Goal: Transaction & Acquisition: Purchase product/service

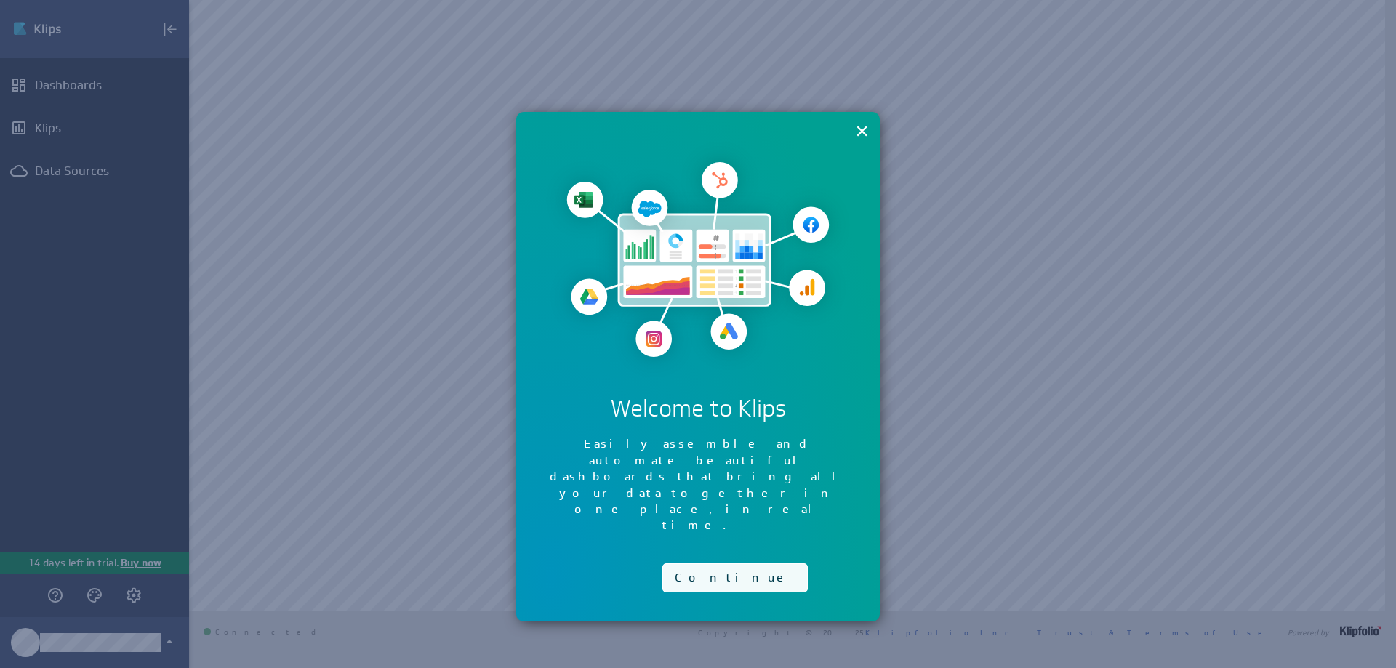
click at [709, 563] on button "Continue" at bounding box center [734, 577] width 145 height 29
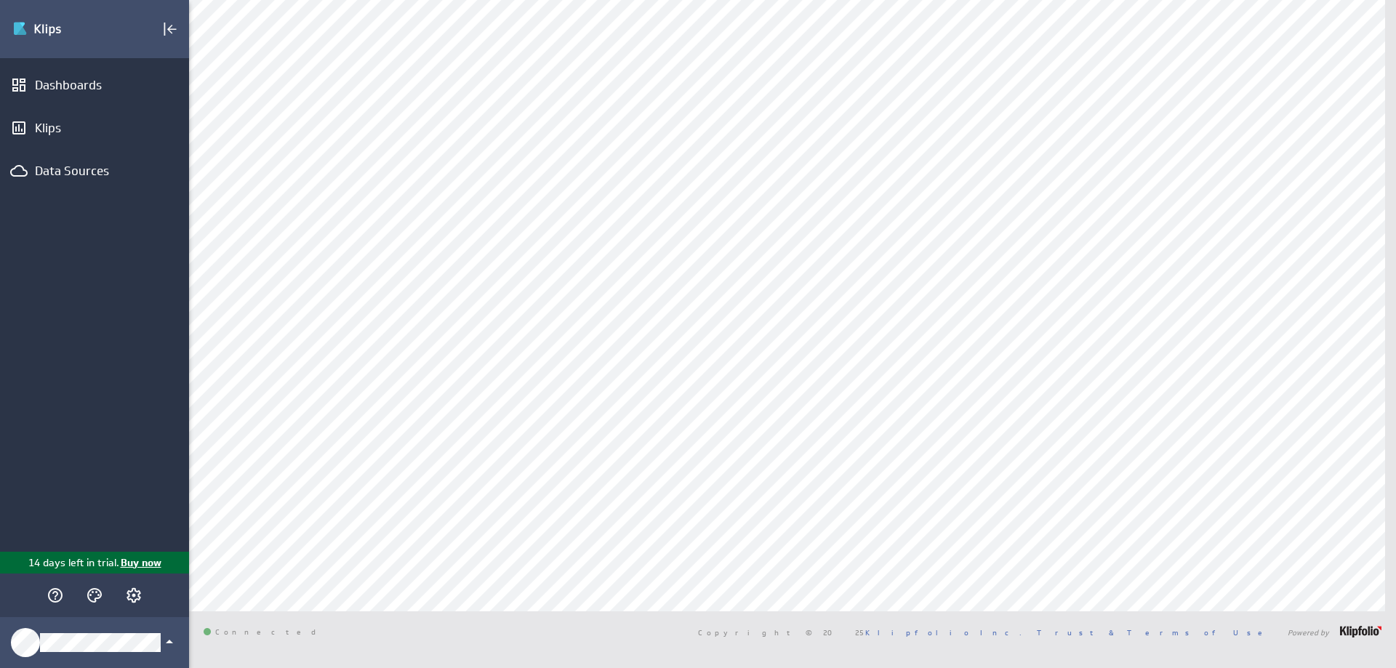
click at [140, 560] on p "Buy now" at bounding box center [140, 562] width 42 height 15
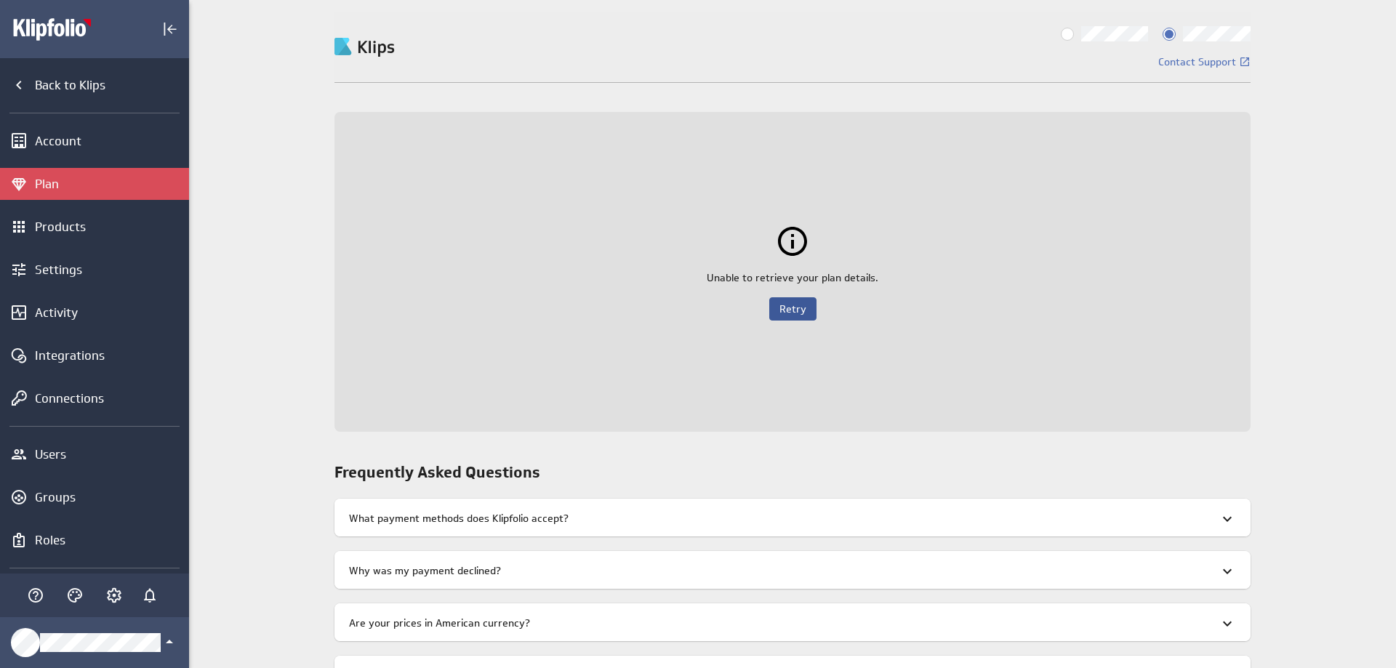
click at [792, 310] on span "Retry" at bounding box center [792, 308] width 27 height 13
click at [19, 84] on icon "Back to Klips" at bounding box center [18, 85] width 5 height 9
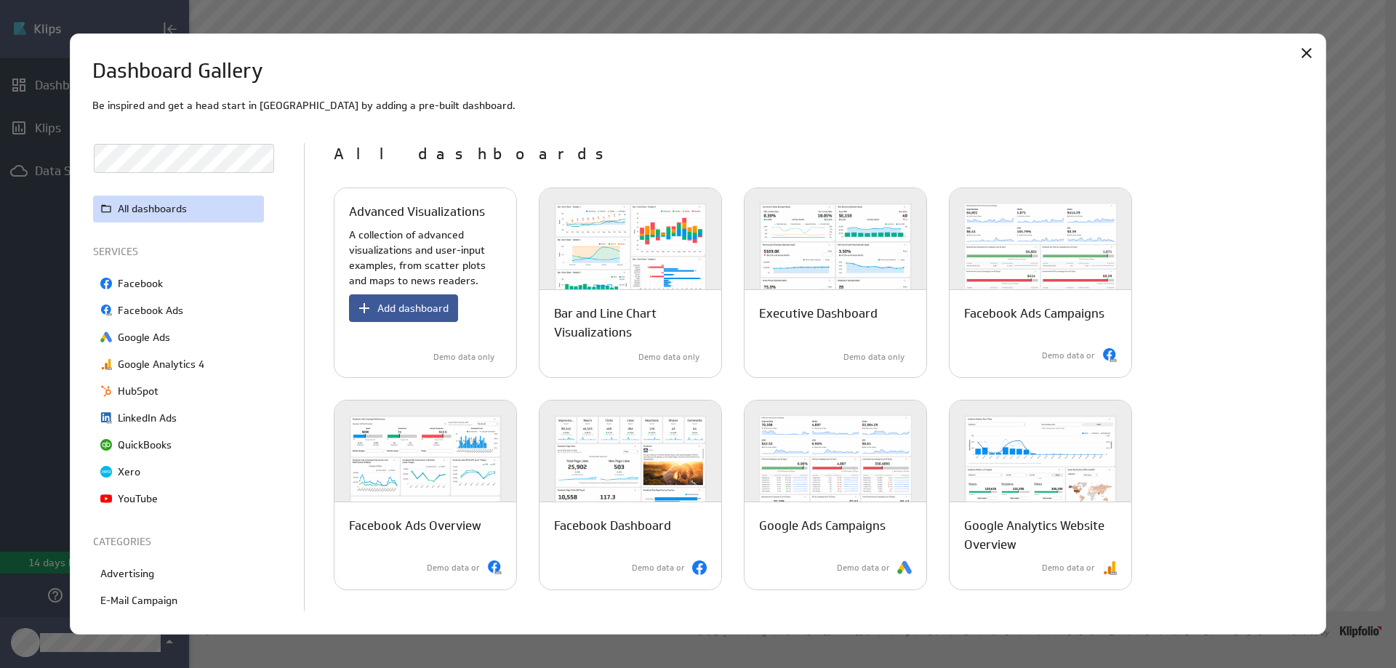
click at [422, 305] on span "Add dashboard" at bounding box center [412, 308] width 71 height 13
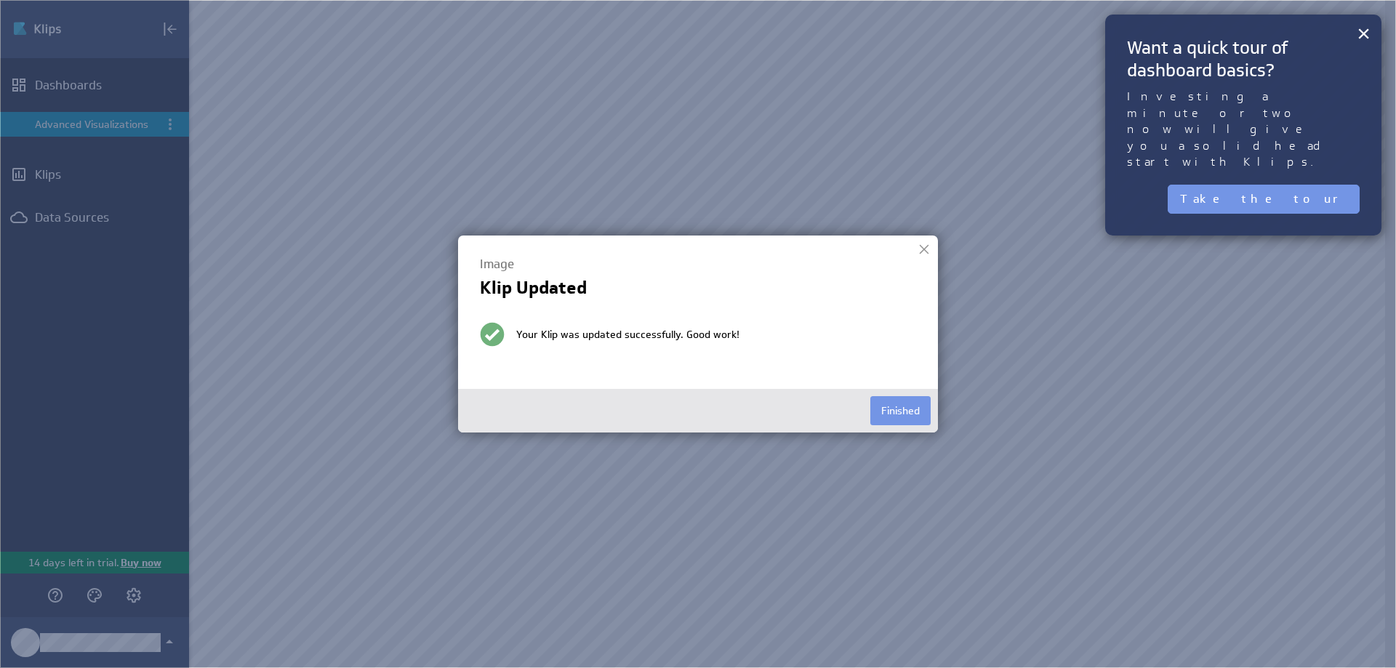
click at [1361, 37] on button "×" at bounding box center [1363, 33] width 14 height 29
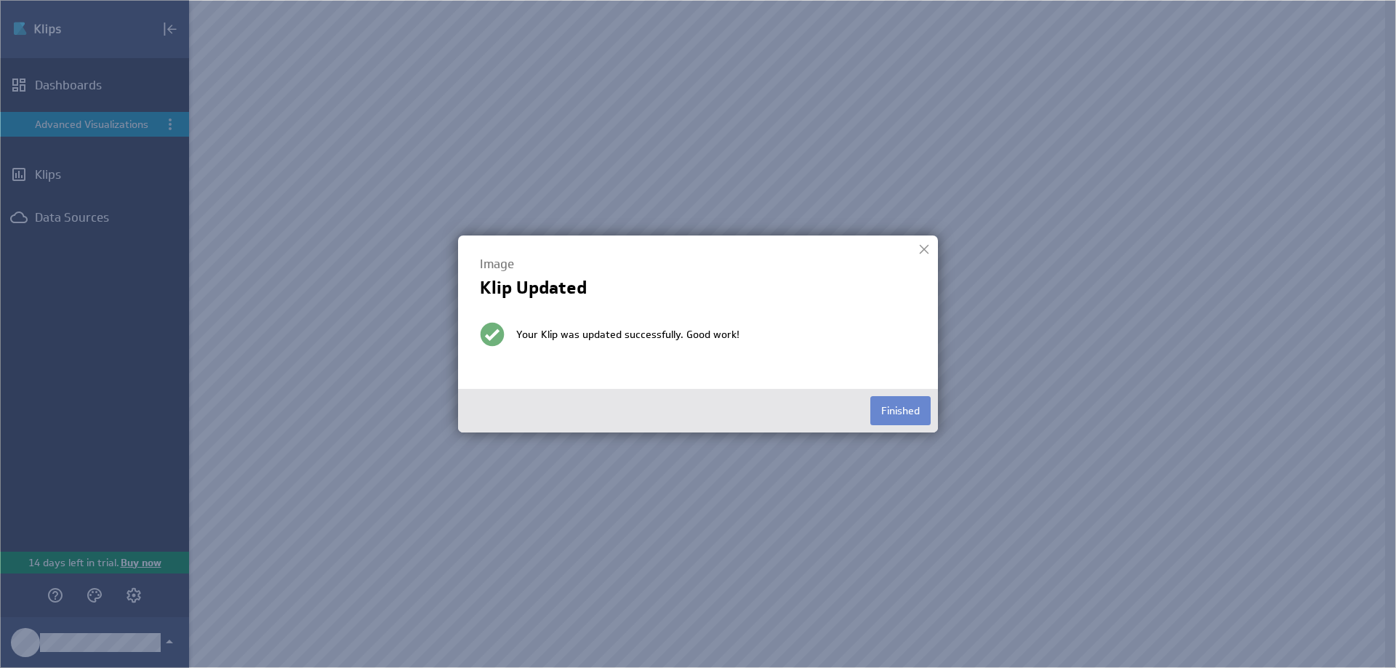
click at [895, 410] on button "Finished" at bounding box center [900, 410] width 60 height 29
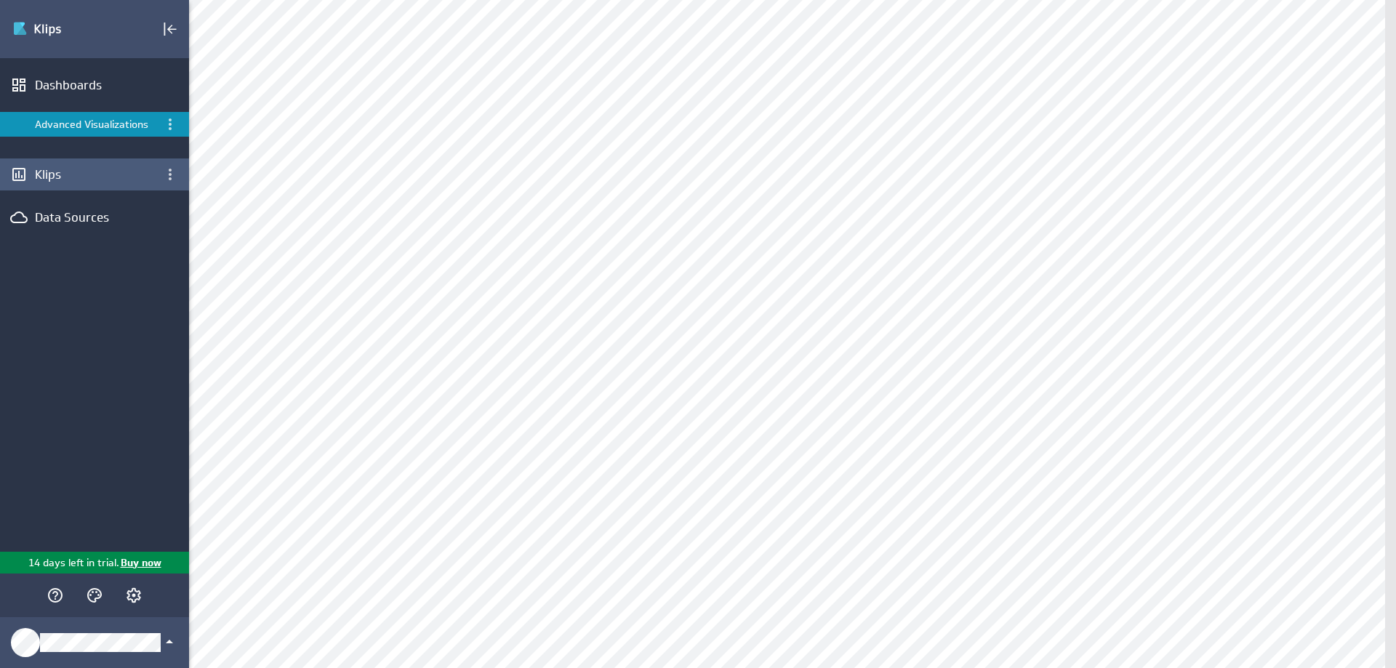
click at [58, 177] on div "Klips" at bounding box center [94, 174] width 119 height 16
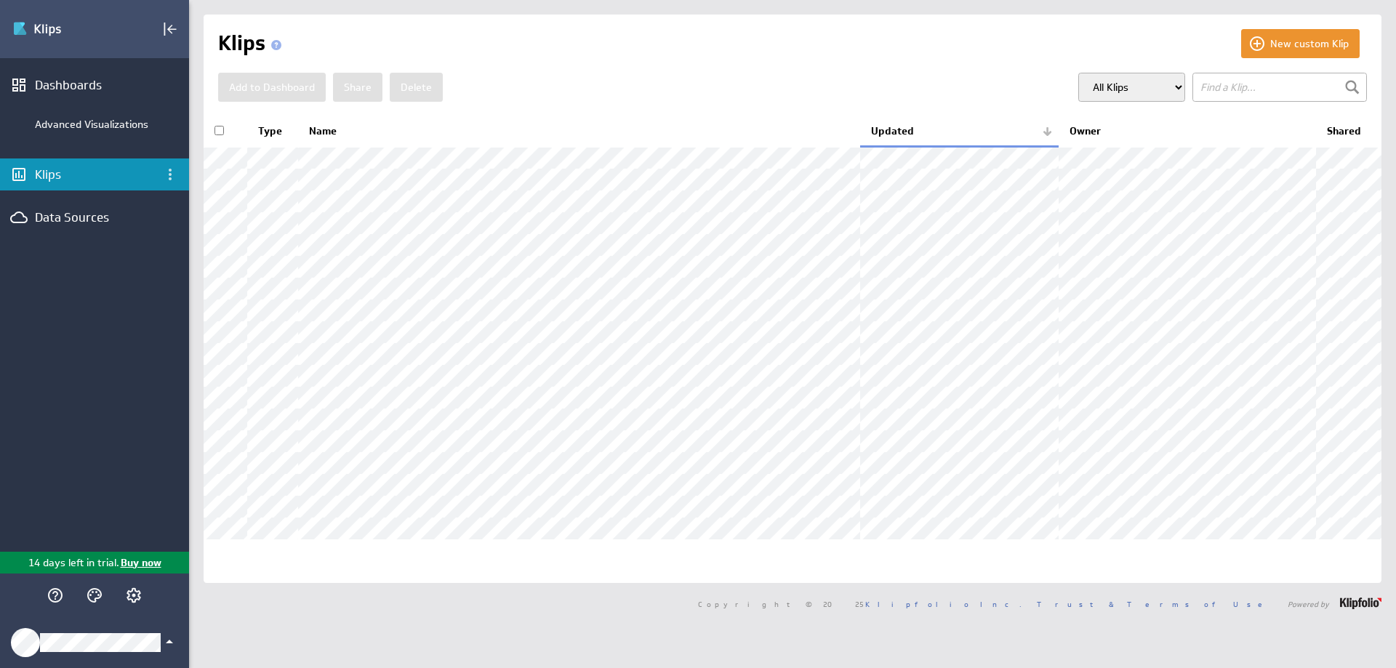
click at [171, 640] on icon "Klipfolio Account" at bounding box center [169, 641] width 17 height 17
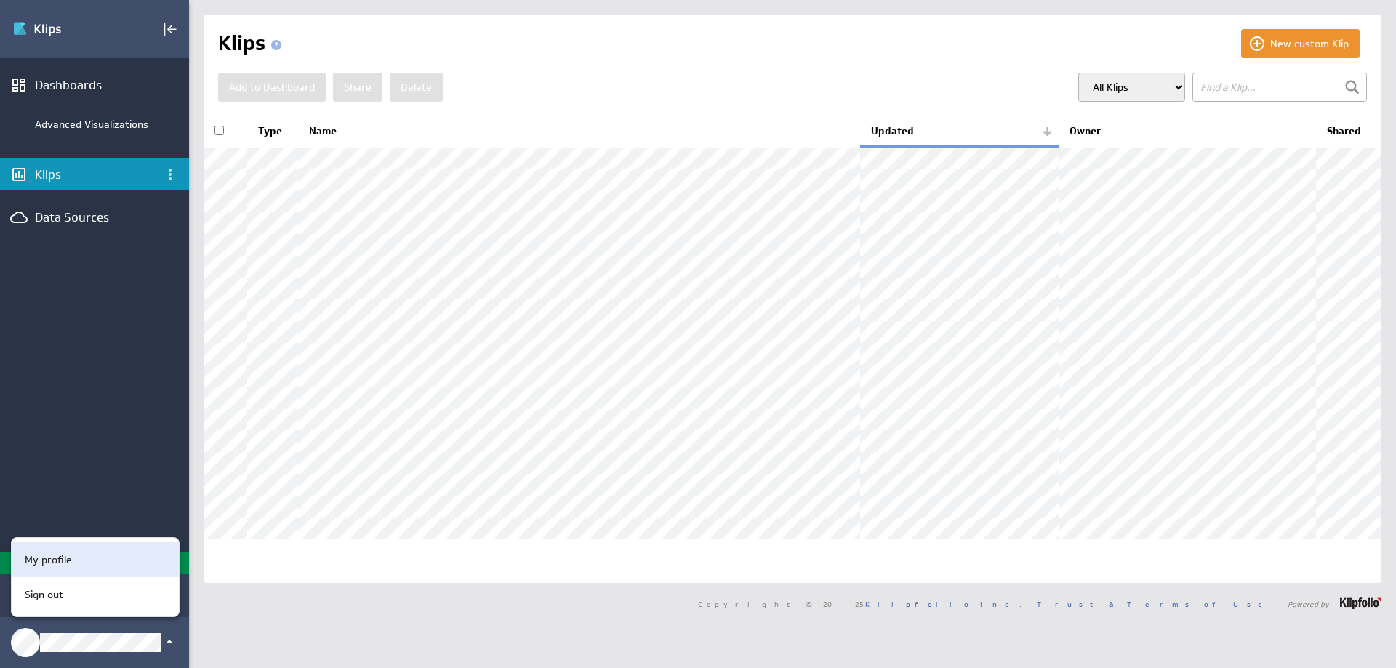
click at [58, 566] on p "My profile" at bounding box center [48, 559] width 47 height 15
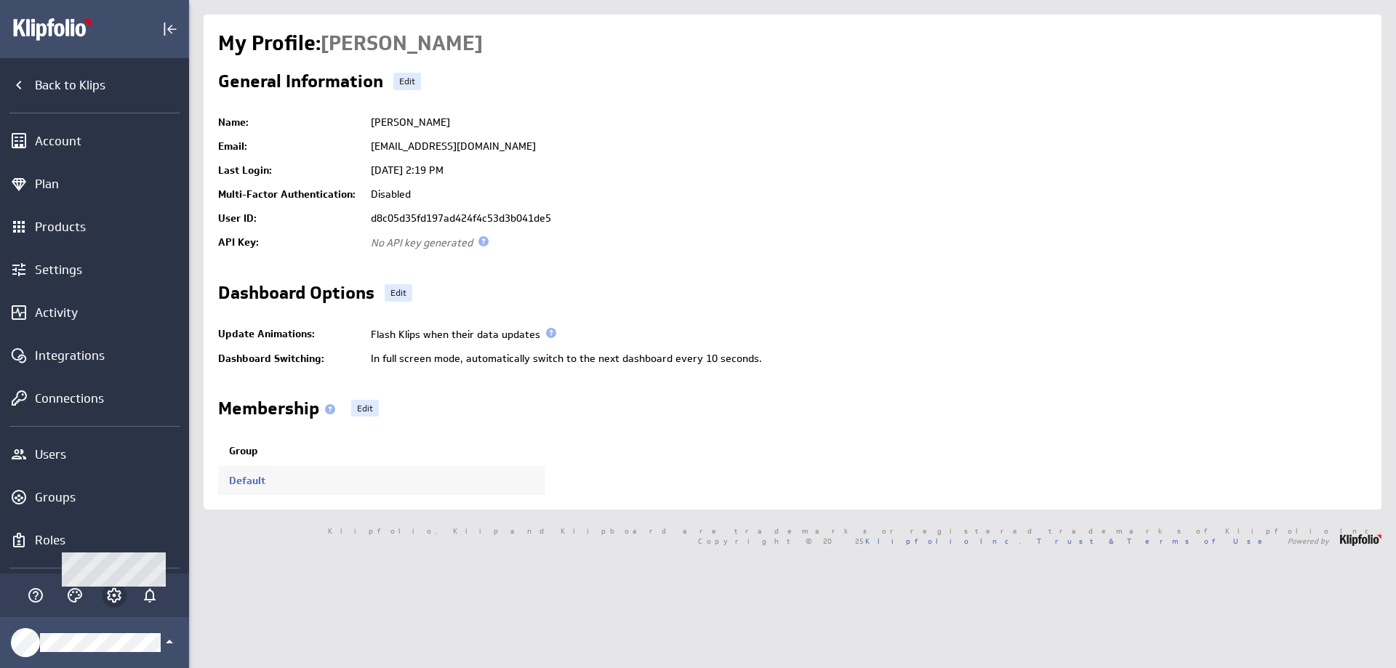
click at [111, 590] on icon "Account and settings" at bounding box center [113, 595] width 17 height 17
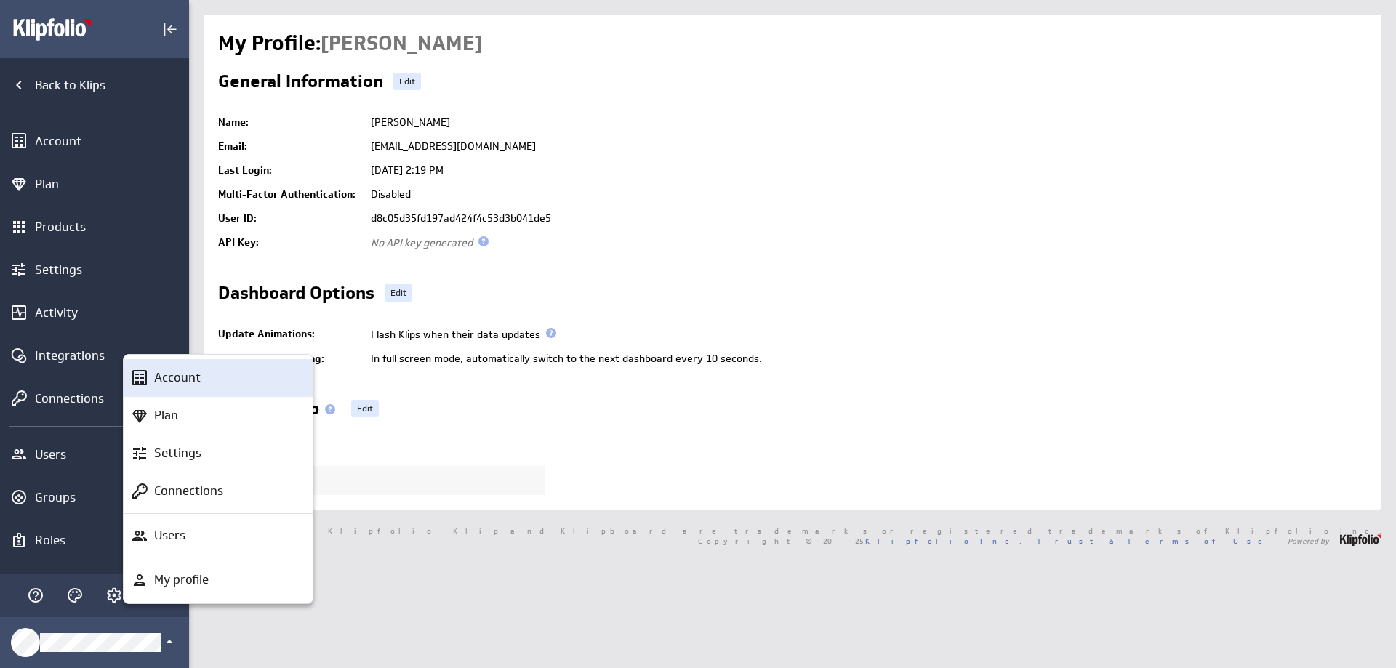
click at [180, 372] on p "Account" at bounding box center [177, 378] width 47 height 18
